Goal: Transaction & Acquisition: Purchase product/service

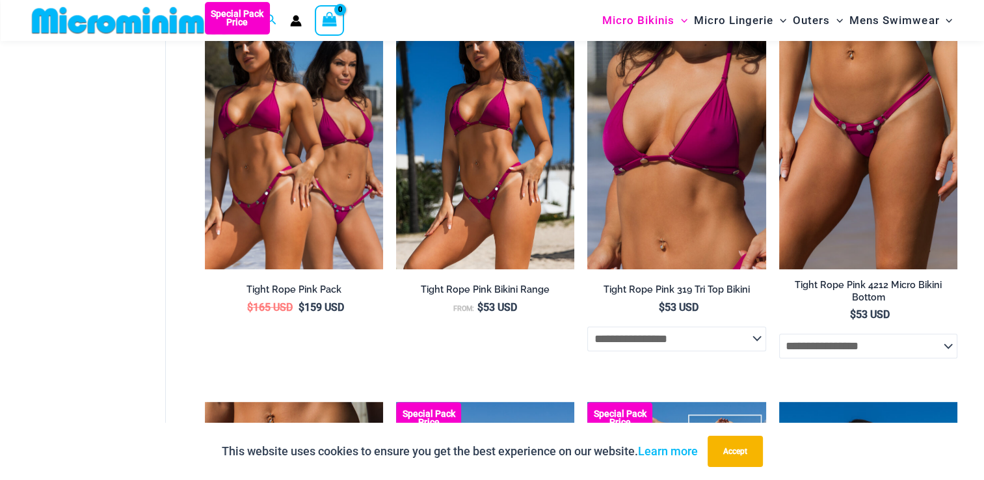
scroll to position [488, 0]
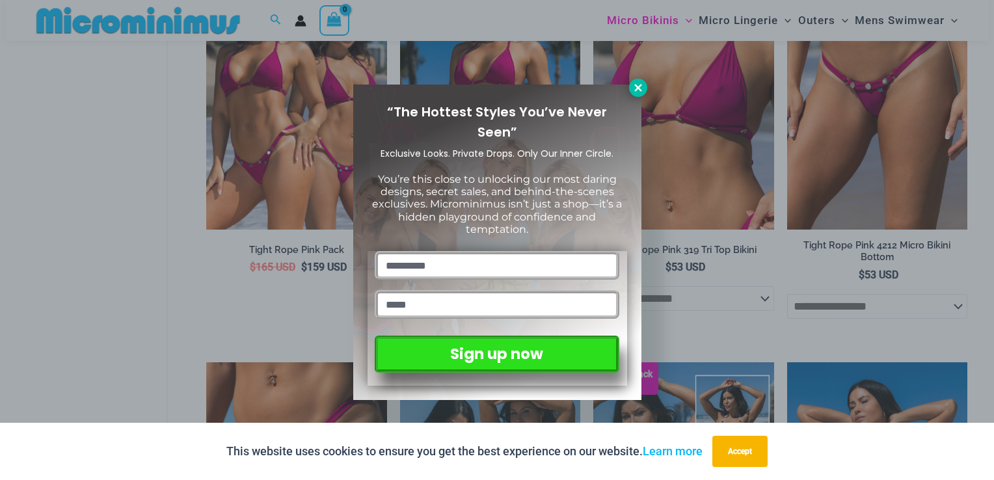
click at [634, 85] on icon at bounding box center [638, 88] width 12 height 12
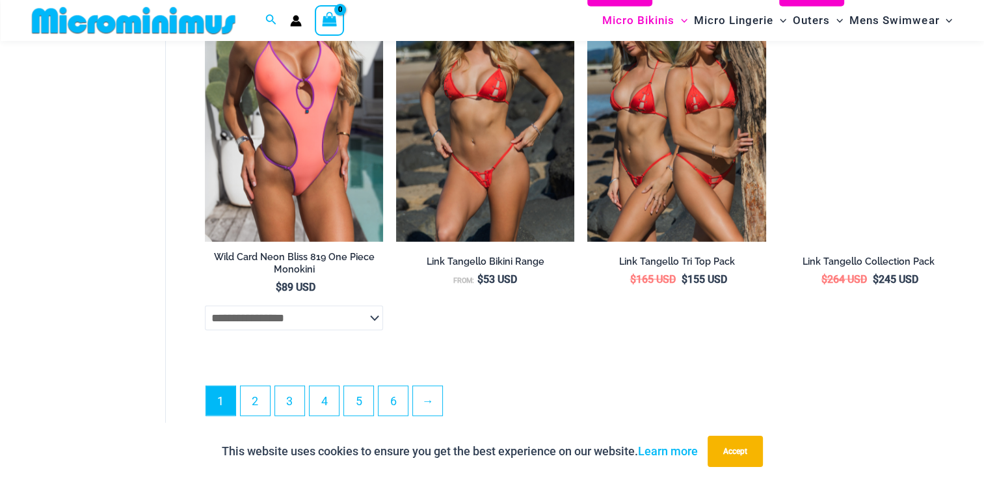
scroll to position [3247, 0]
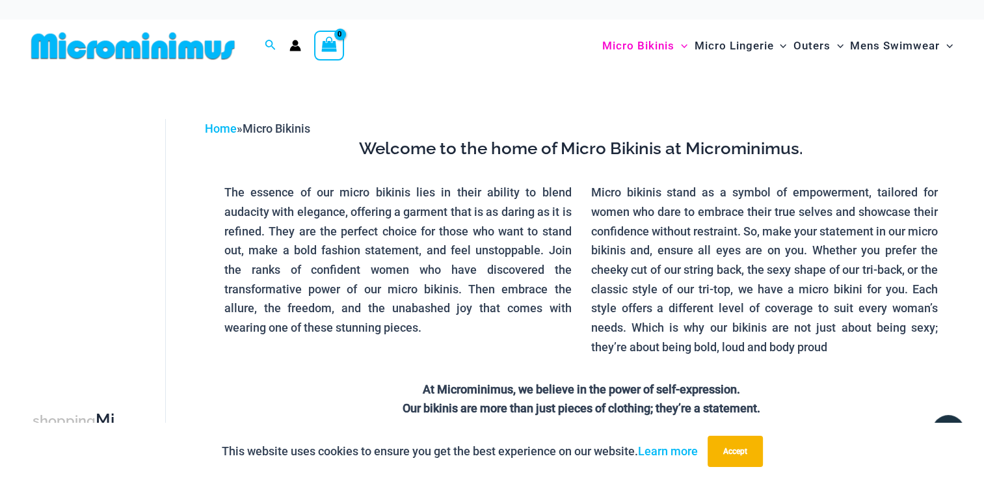
click at [182, 53] on img at bounding box center [133, 45] width 214 height 29
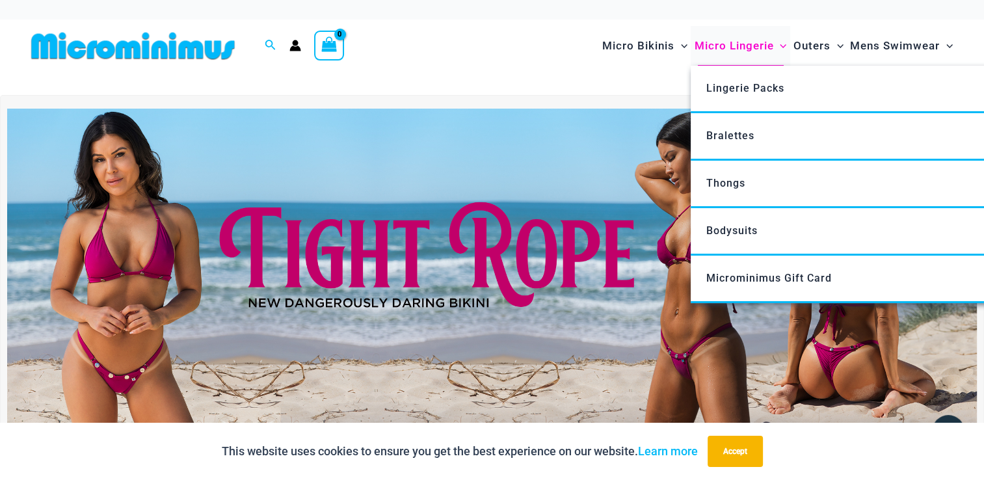
click at [759, 47] on span "Micro Lingerie" at bounding box center [733, 45] width 79 height 33
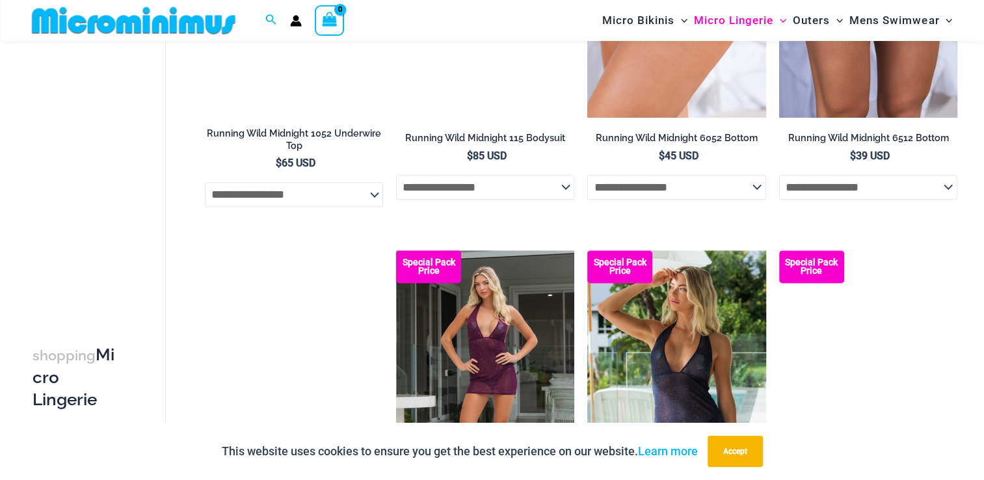
scroll to position [1583, 0]
